Goal: Transaction & Acquisition: Download file/media

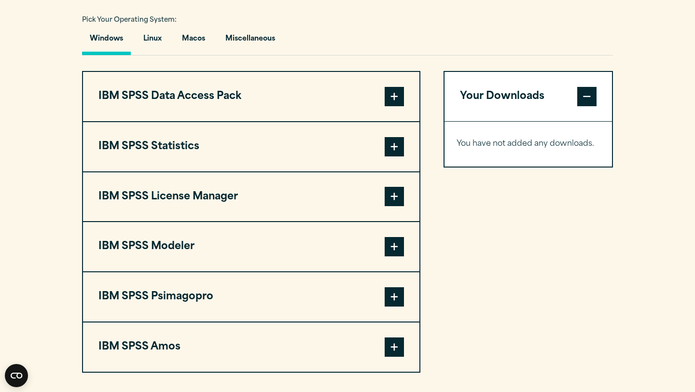
scroll to position [712, 0]
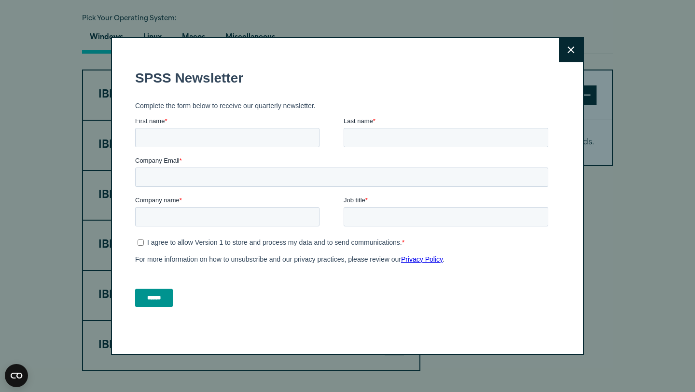
click at [575, 55] on button "Close" at bounding box center [571, 50] width 24 height 24
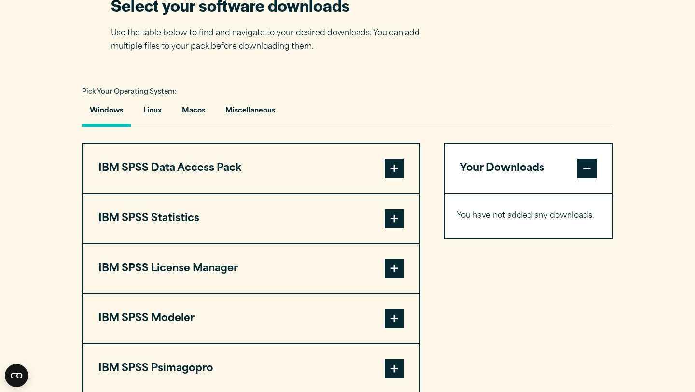
scroll to position [679, 0]
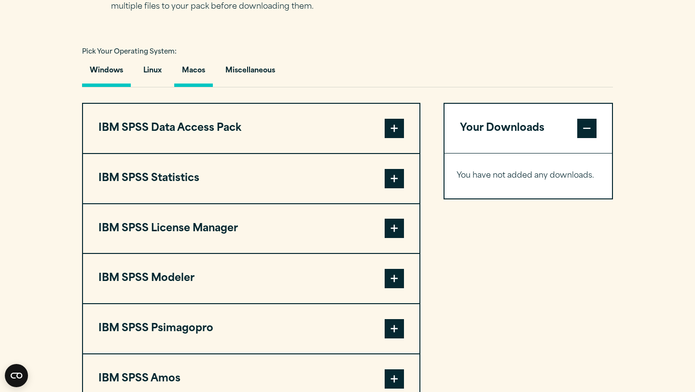
click at [203, 72] on button "Macos" at bounding box center [193, 72] width 39 height 27
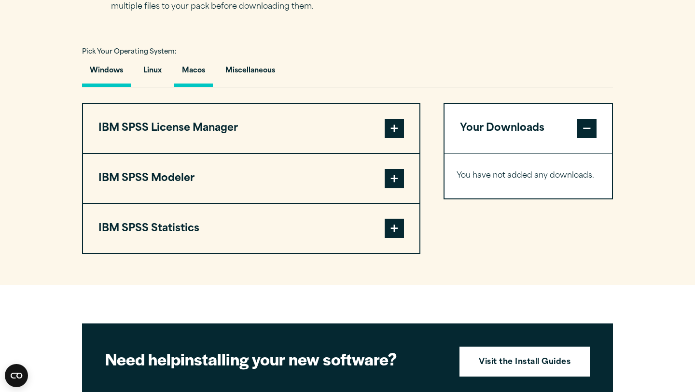
click at [113, 74] on button "Windows" at bounding box center [106, 72] width 49 height 27
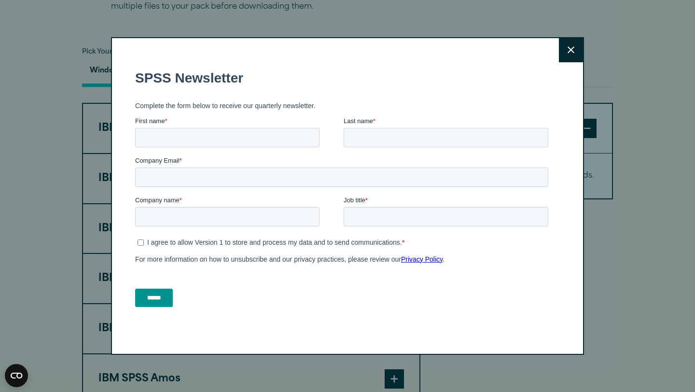
click at [581, 51] on button "Close" at bounding box center [571, 50] width 24 height 24
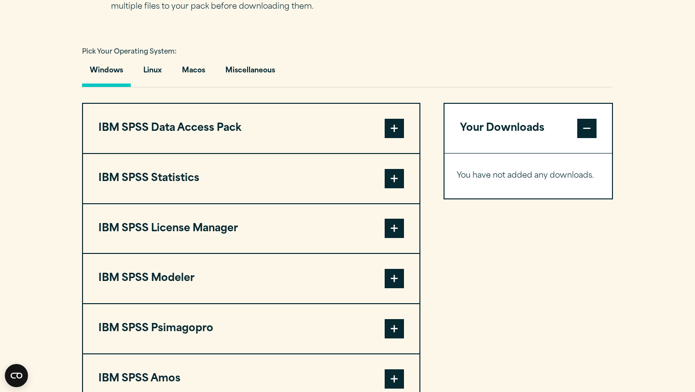
click at [392, 184] on span at bounding box center [393, 178] width 19 height 19
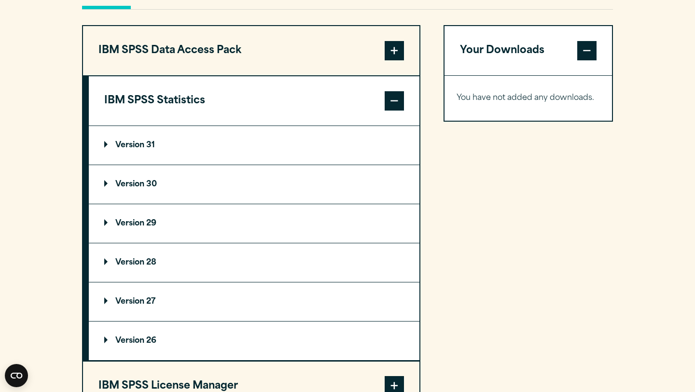
scroll to position [758, 0]
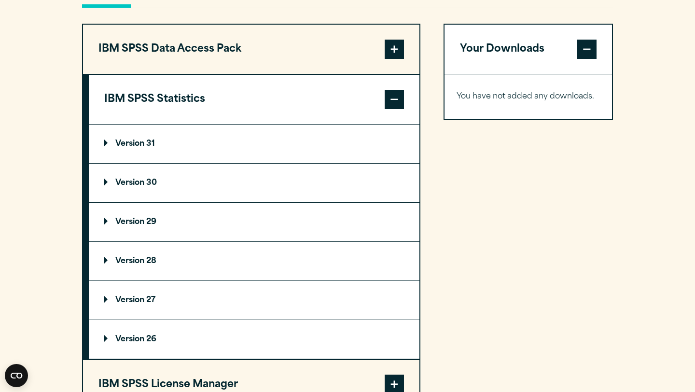
click at [141, 187] on p "Version 30" at bounding box center [130, 183] width 53 height 8
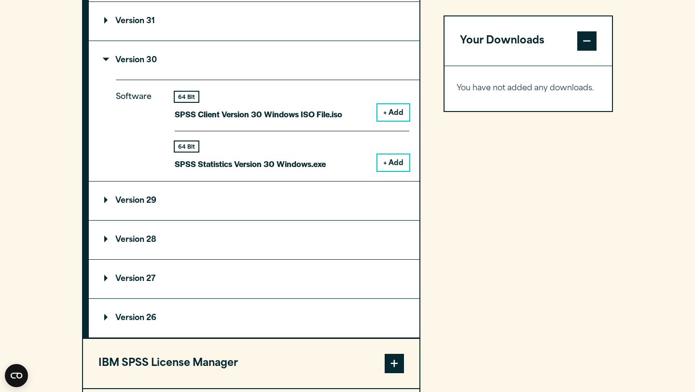
scroll to position [882, 0]
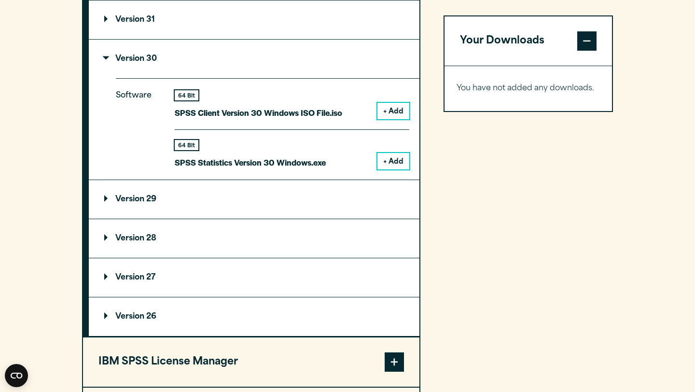
click at [397, 116] on button "+ Add" at bounding box center [393, 111] width 32 height 16
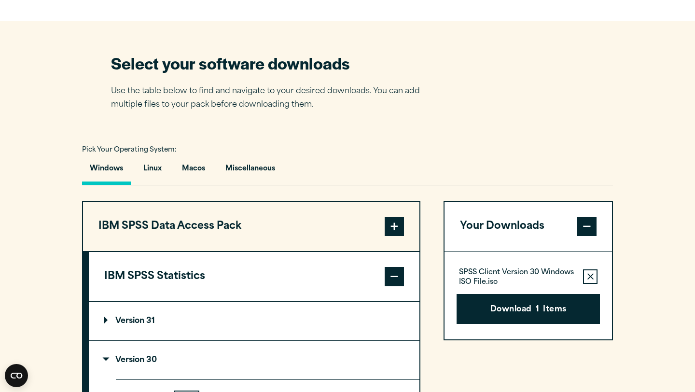
scroll to position [561, 0]
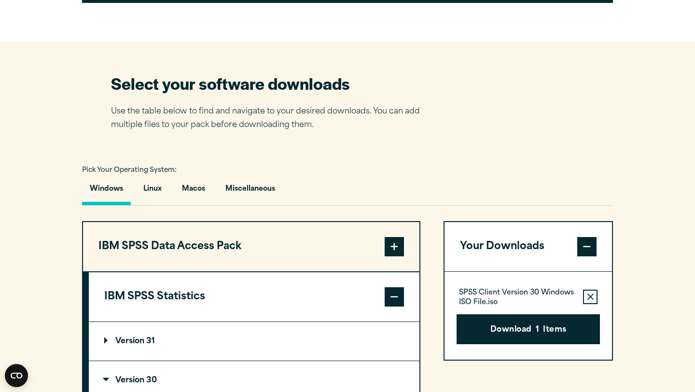
click at [589, 304] on button "Remove this item from your software download list" at bounding box center [590, 296] width 14 height 14
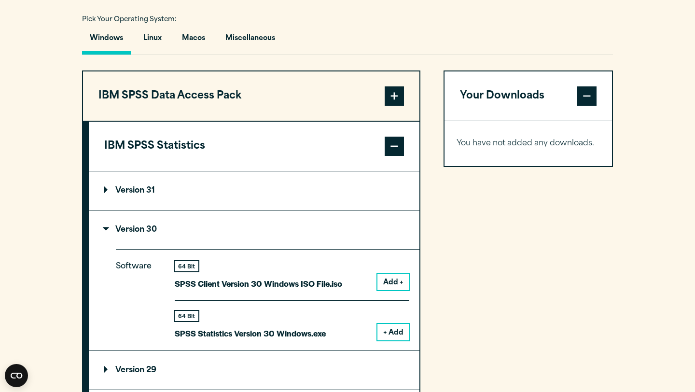
scroll to position [710, 0]
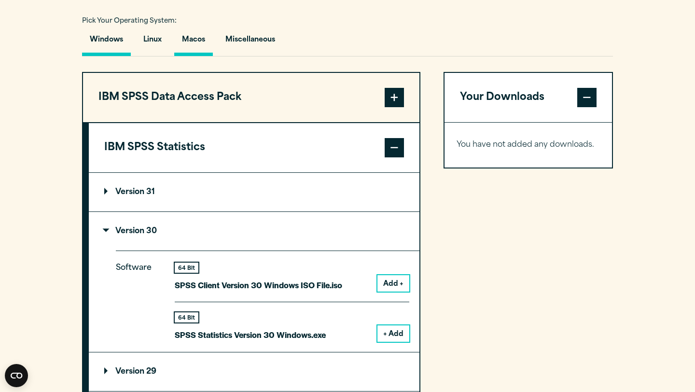
click at [192, 41] on button "Macos" at bounding box center [193, 41] width 39 height 27
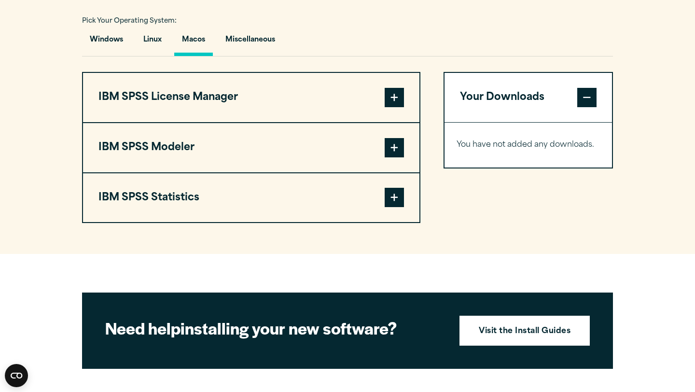
click at [398, 195] on span at bounding box center [393, 197] width 19 height 19
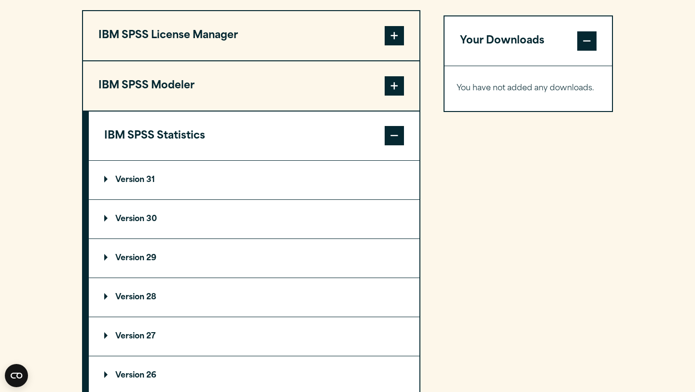
scroll to position [780, 0]
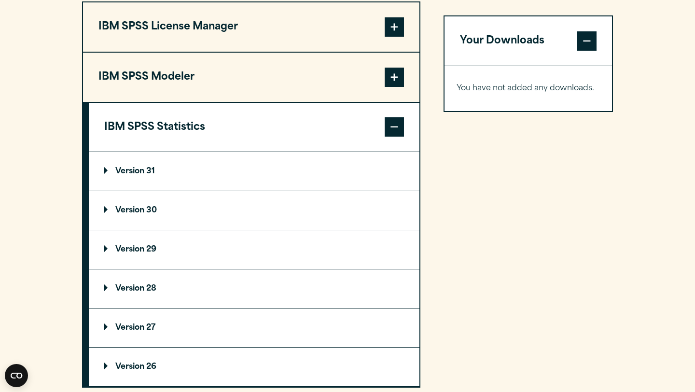
click at [141, 210] on p "Version 30" at bounding box center [130, 210] width 53 height 8
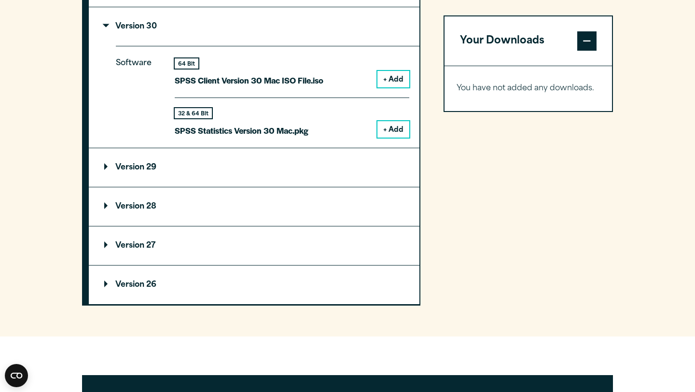
scroll to position [966, 0]
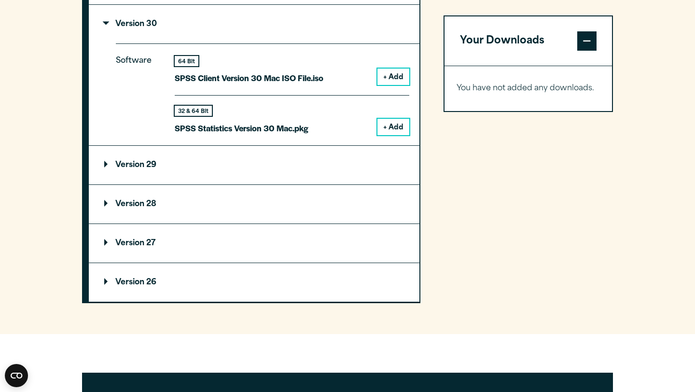
click at [394, 126] on button "+ Add" at bounding box center [393, 127] width 32 height 16
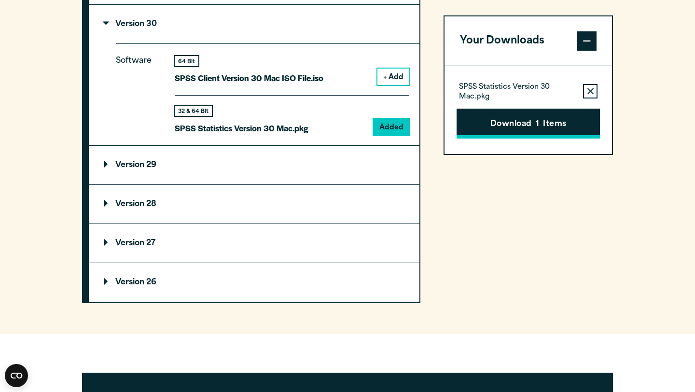
click at [486, 130] on button "Download 1 Items" at bounding box center [527, 124] width 143 height 30
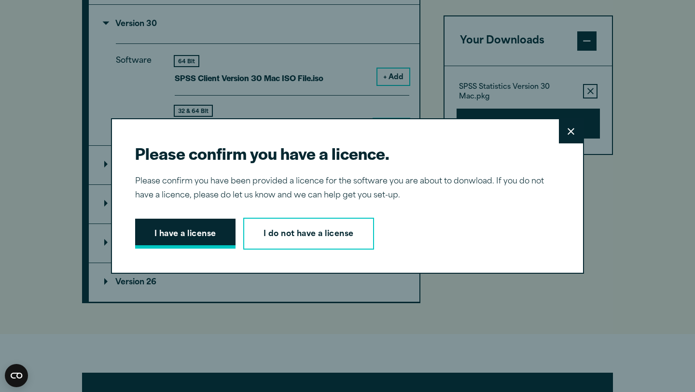
click at [219, 240] on button "I have a license" at bounding box center [185, 234] width 100 height 30
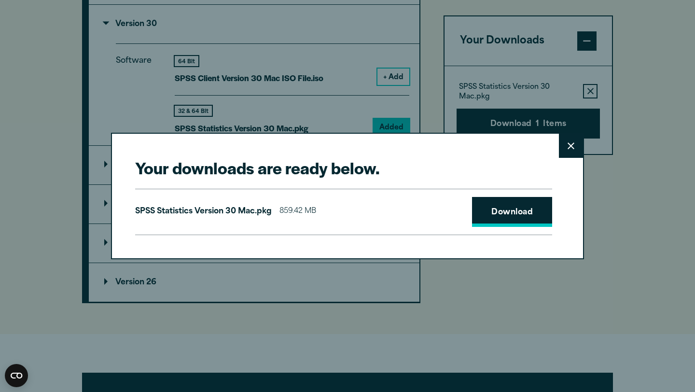
click at [502, 218] on link "Download" at bounding box center [512, 212] width 80 height 30
click at [602, 350] on div "Your downloads are ready below. Close SPSS Statistics Version 30 Mac.pkg 859.42…" at bounding box center [347, 196] width 695 height 392
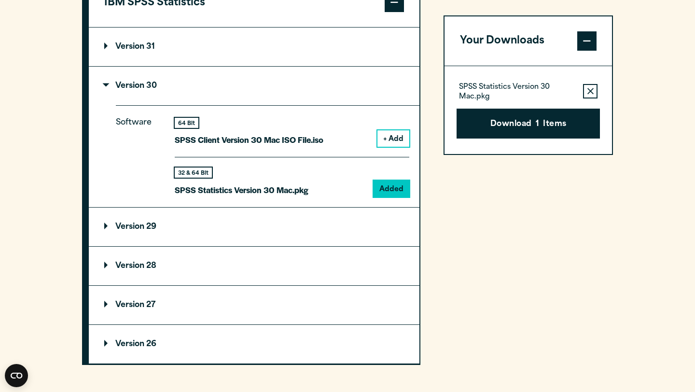
scroll to position [894, 0]
